Goal: Check status: Check status

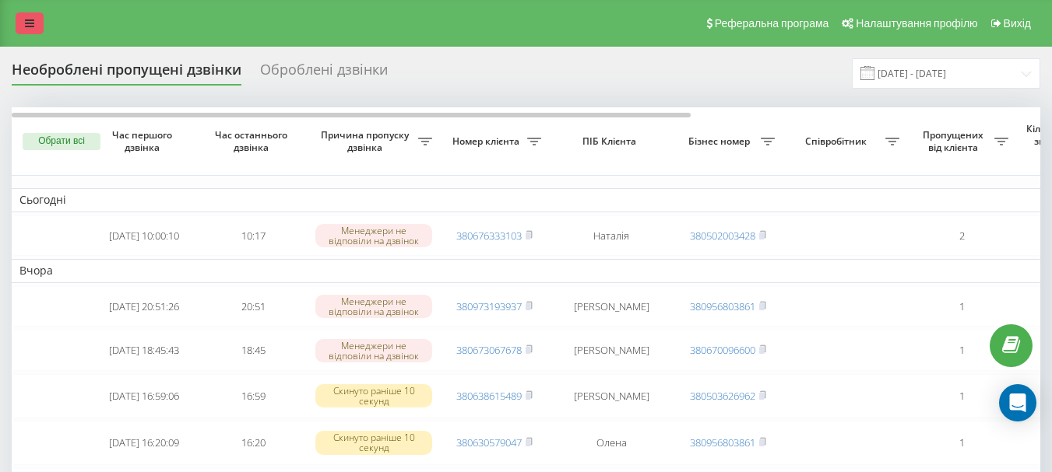
click at [24, 18] on link at bounding box center [30, 23] width 28 height 22
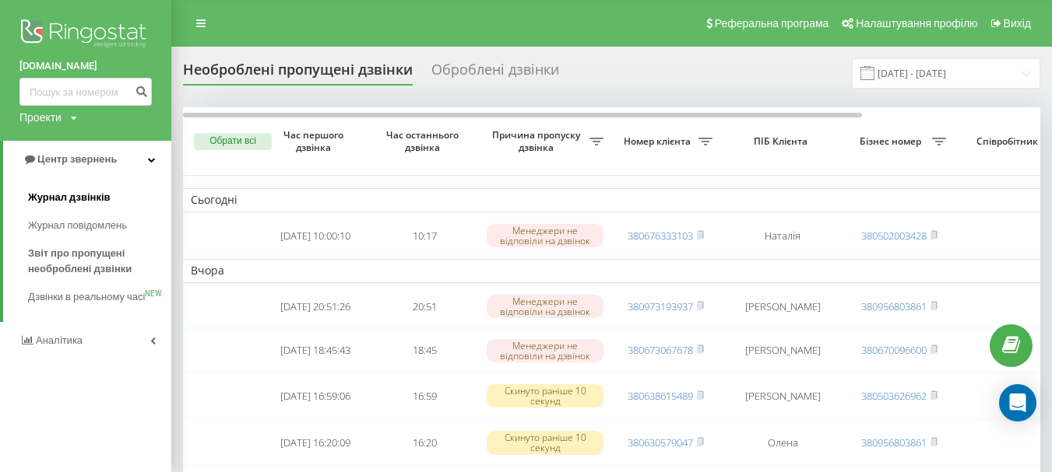
click at [67, 192] on span "Журнал дзвінків" at bounding box center [69, 198] width 83 height 16
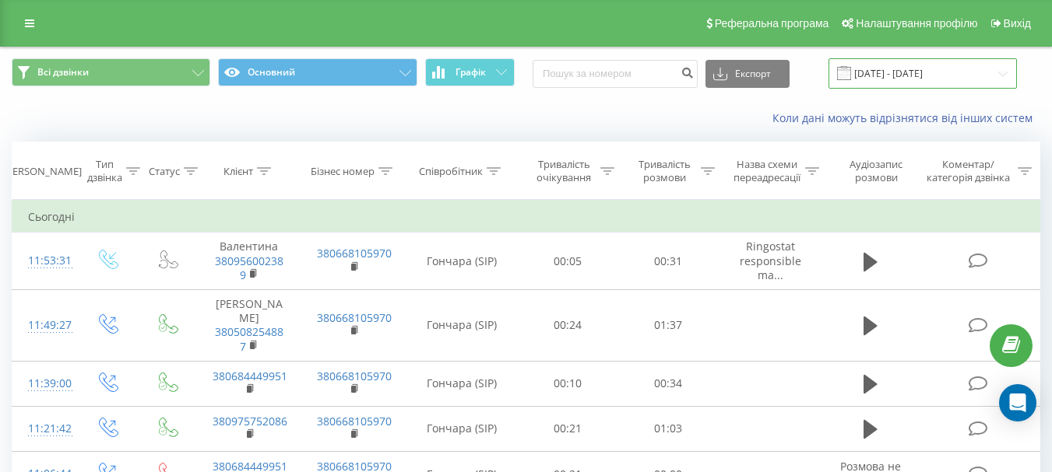
click at [888, 75] on input "[DATE] - [DATE]" at bounding box center [922, 73] width 188 height 30
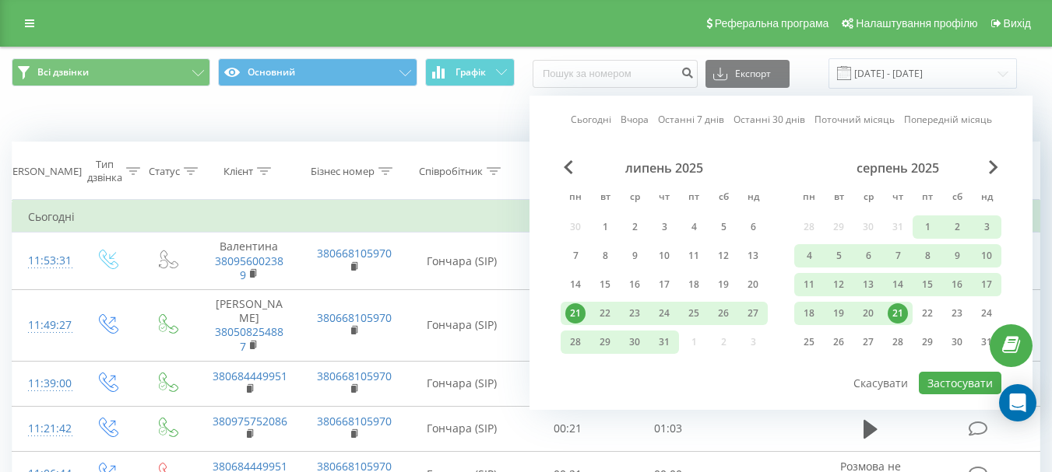
click at [595, 118] on link "Сьогодні" at bounding box center [591, 119] width 40 height 15
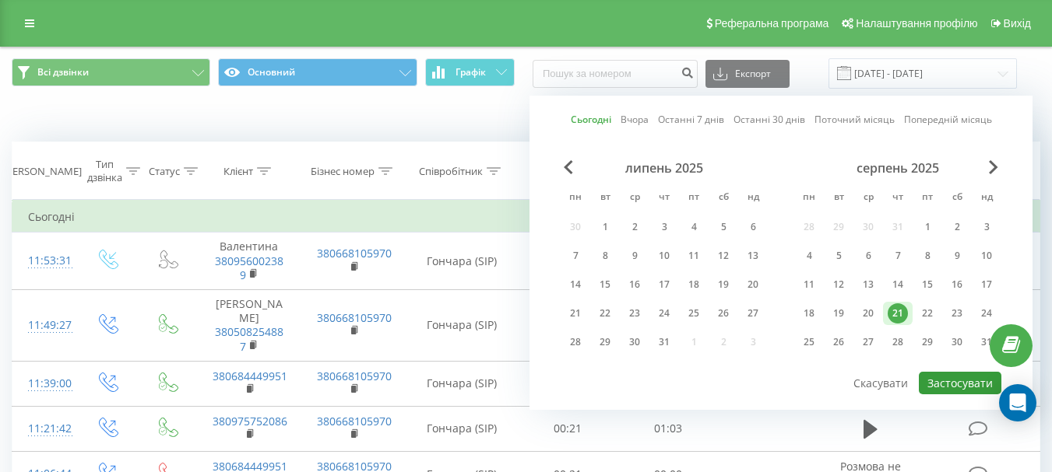
click at [946, 384] on button "Застосувати" at bounding box center [959, 383] width 83 height 23
type input "[DATE] - [DATE]"
